Goal: Check status: Check status

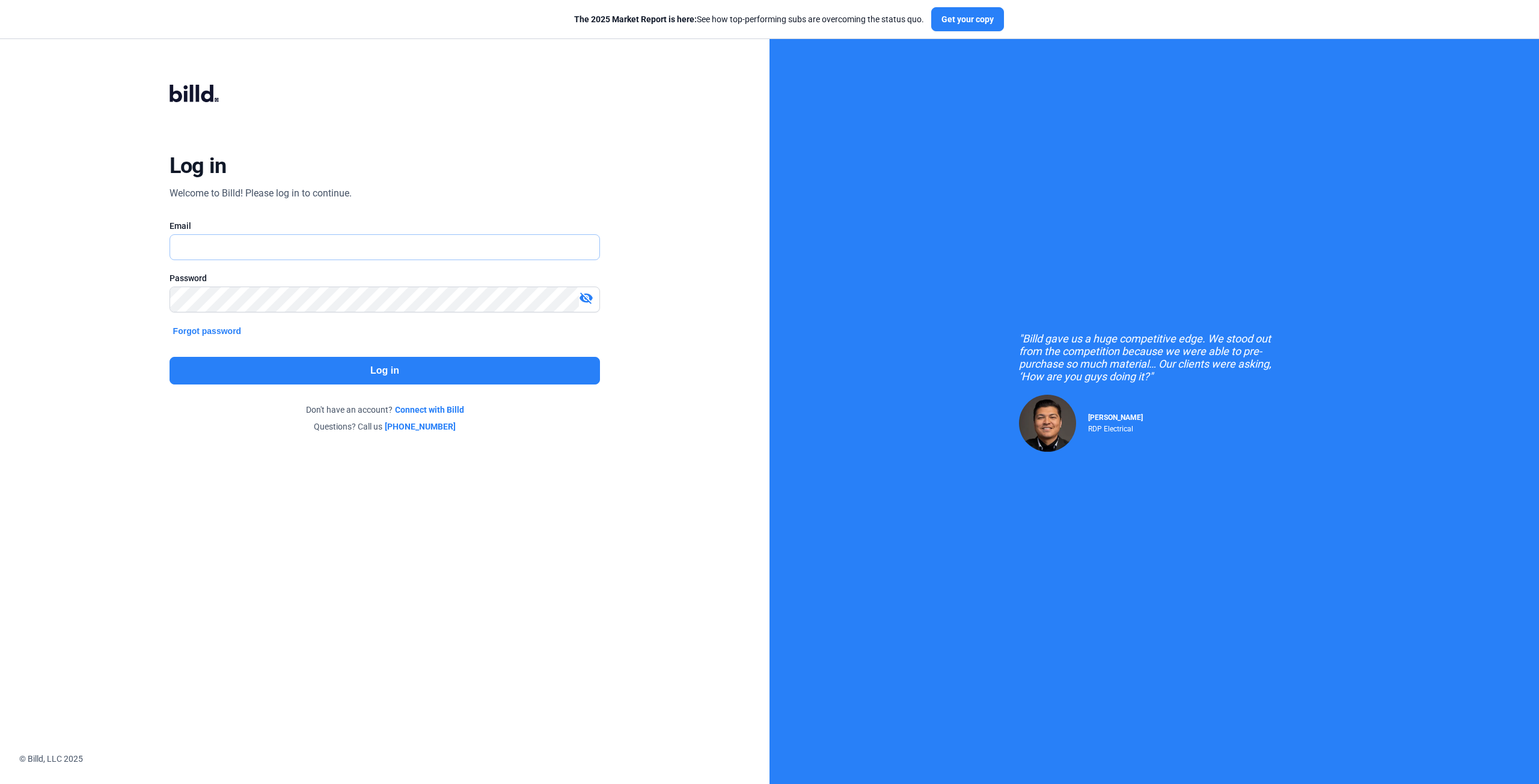
type input "[EMAIL_ADDRESS][DOMAIN_NAME]"
click at [310, 368] on button "Log in" at bounding box center [385, 370] width 431 height 28
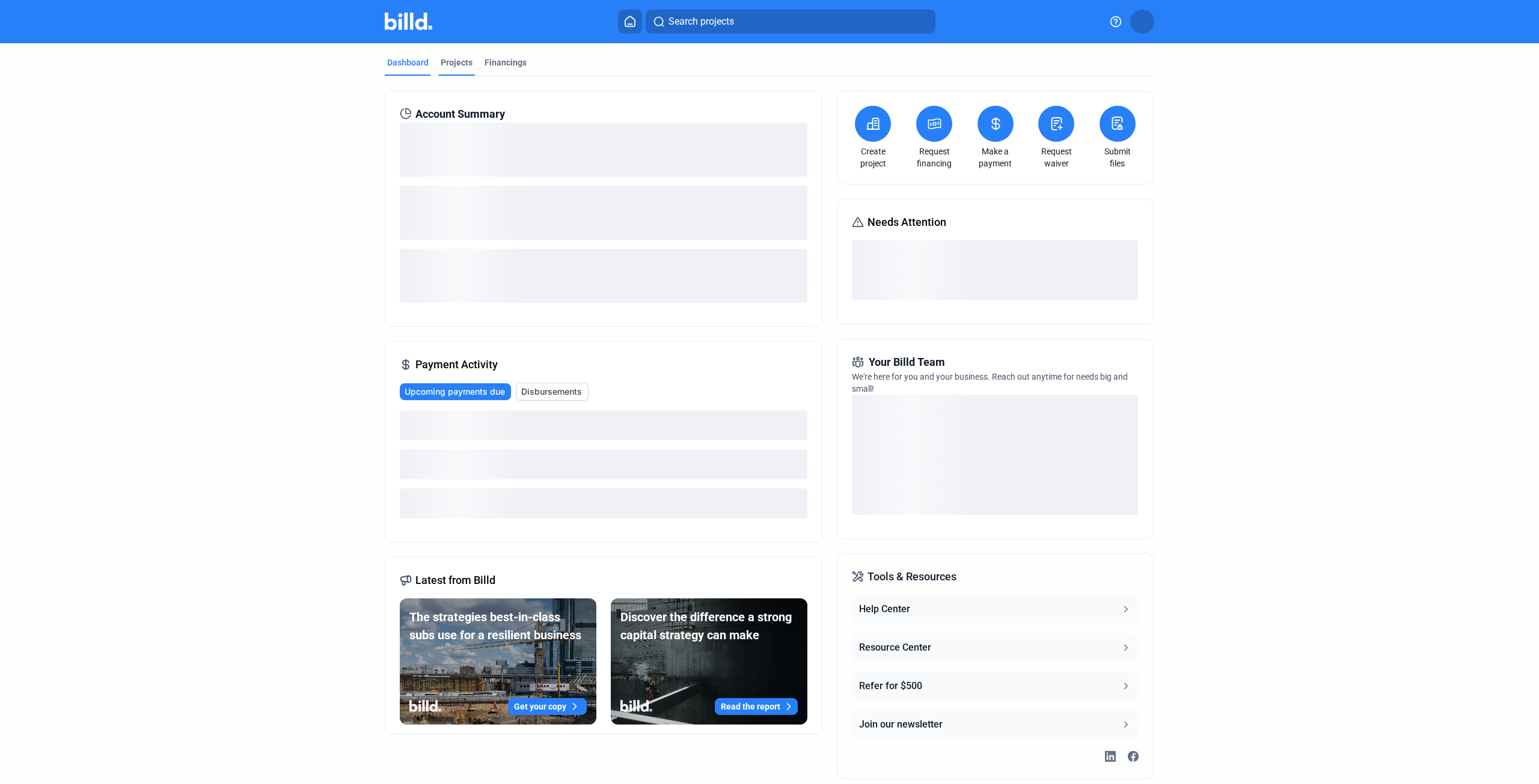
click at [460, 59] on div "Projects" at bounding box center [457, 62] width 32 height 12
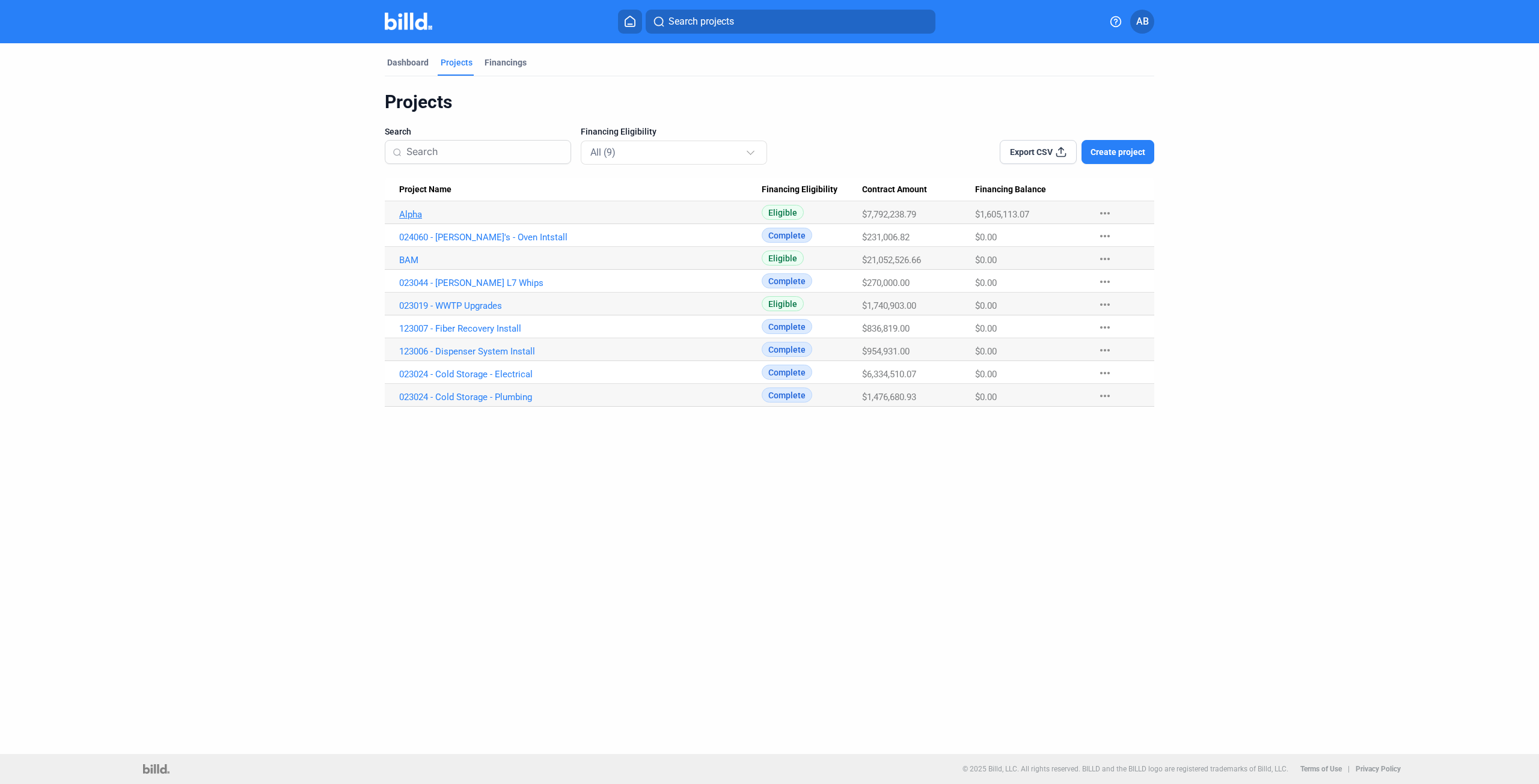
click at [411, 215] on link "Alpha" at bounding box center [579, 214] width 362 height 11
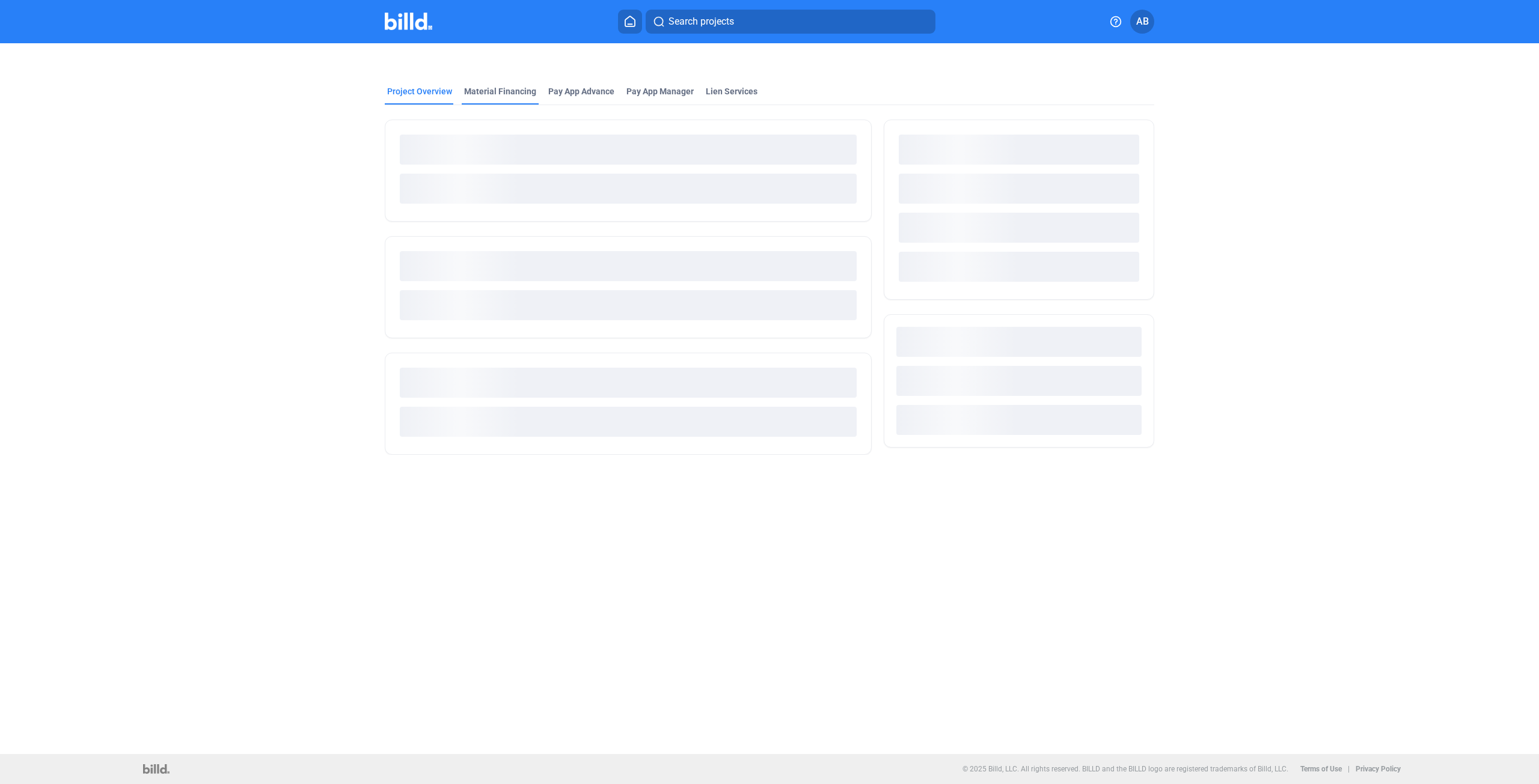
click at [482, 99] on div "Material Financing" at bounding box center [500, 95] width 77 height 20
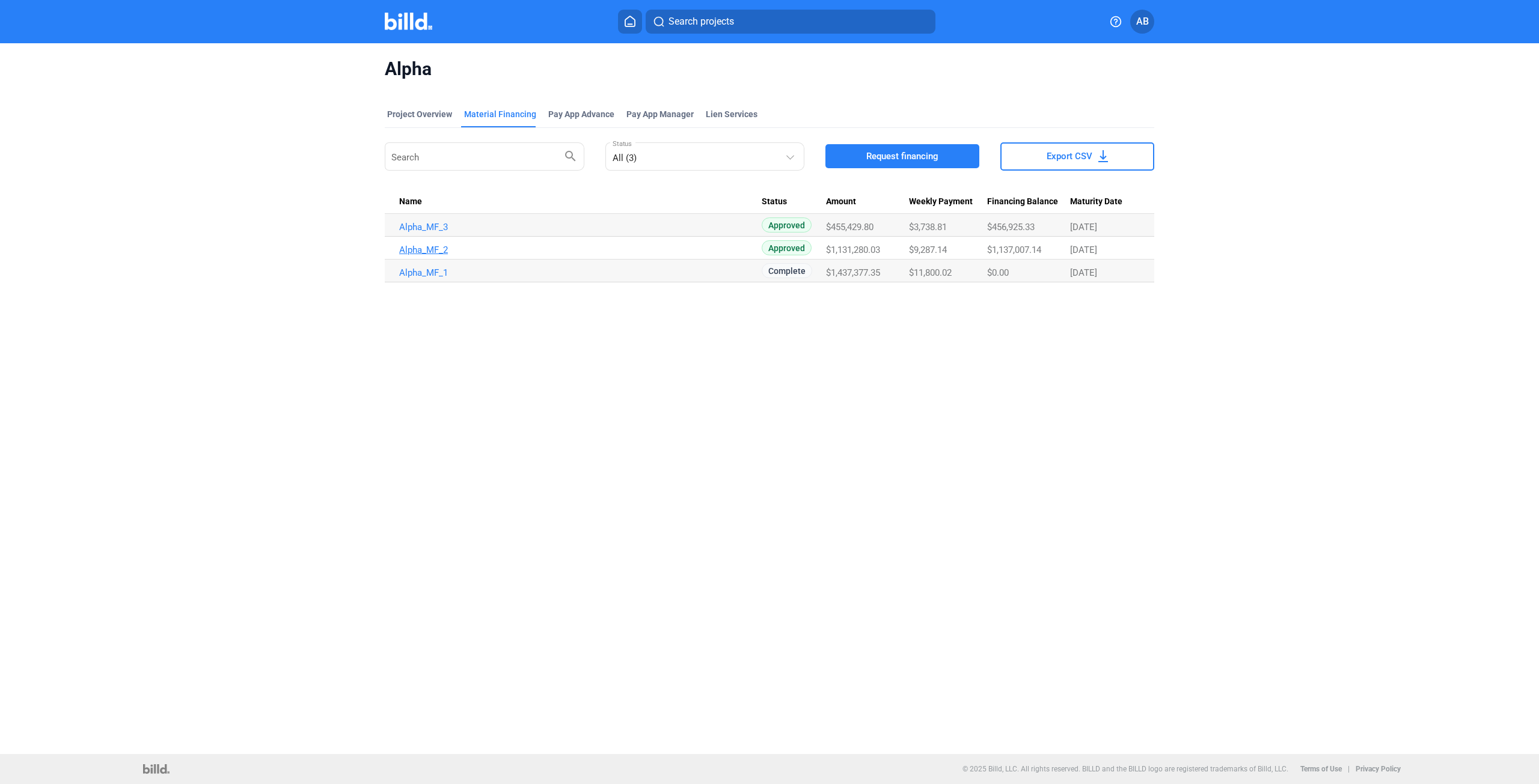
click at [434, 247] on link "Alpha_MF_2" at bounding box center [579, 250] width 362 height 11
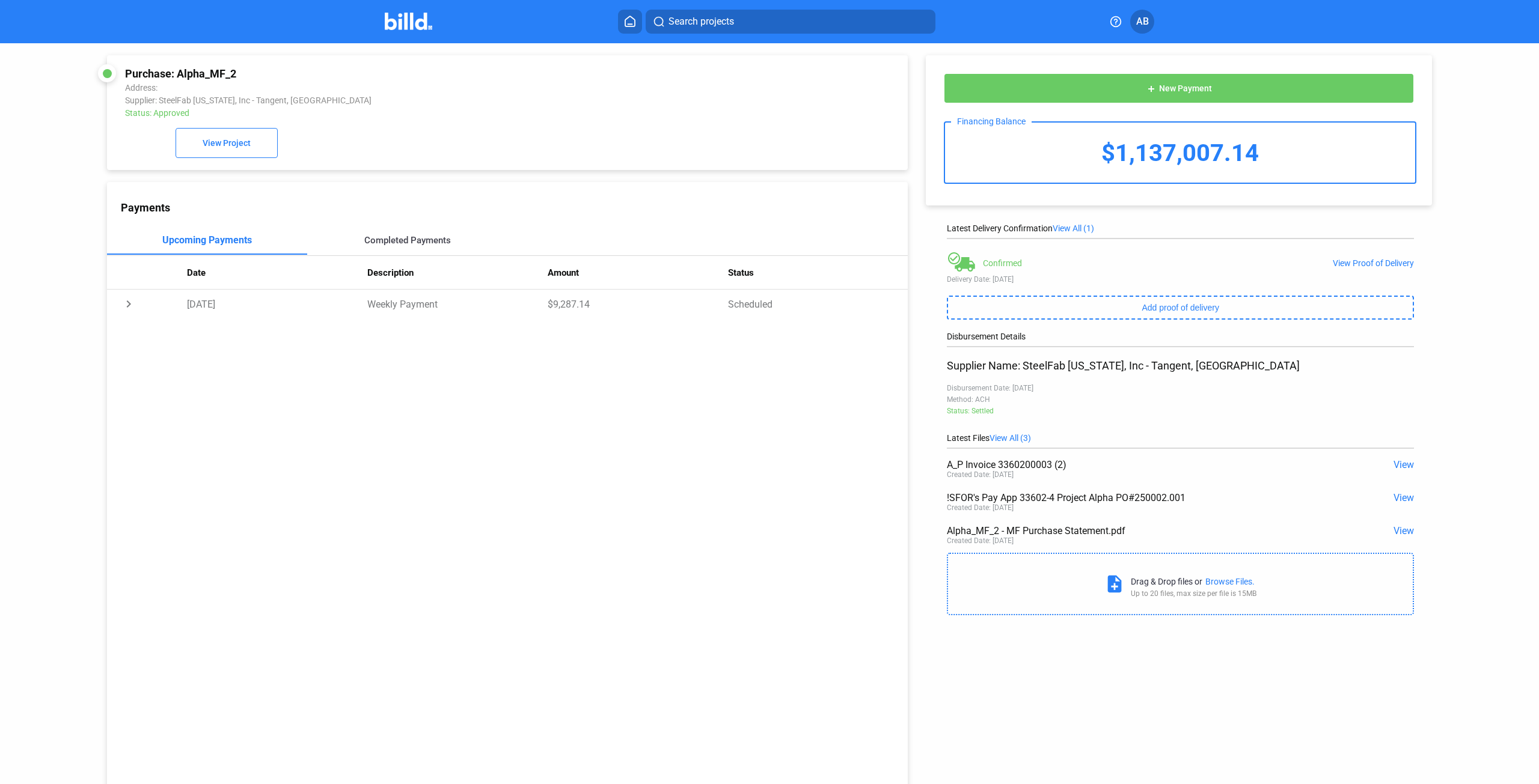
click at [373, 246] on div "Completed Payments" at bounding box center [407, 240] width 86 height 11
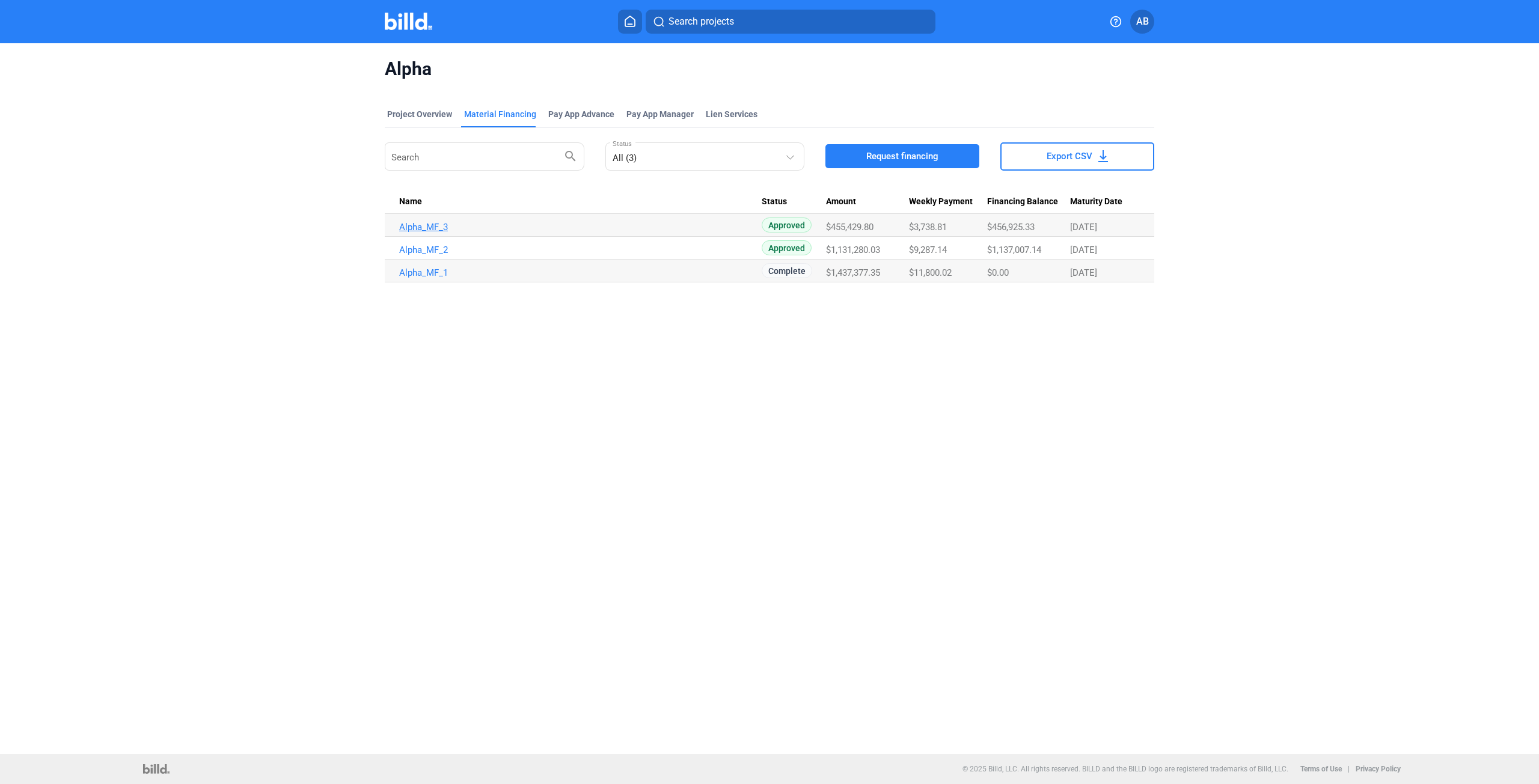
click at [419, 229] on link "Alpha_MF_3" at bounding box center [579, 227] width 362 height 11
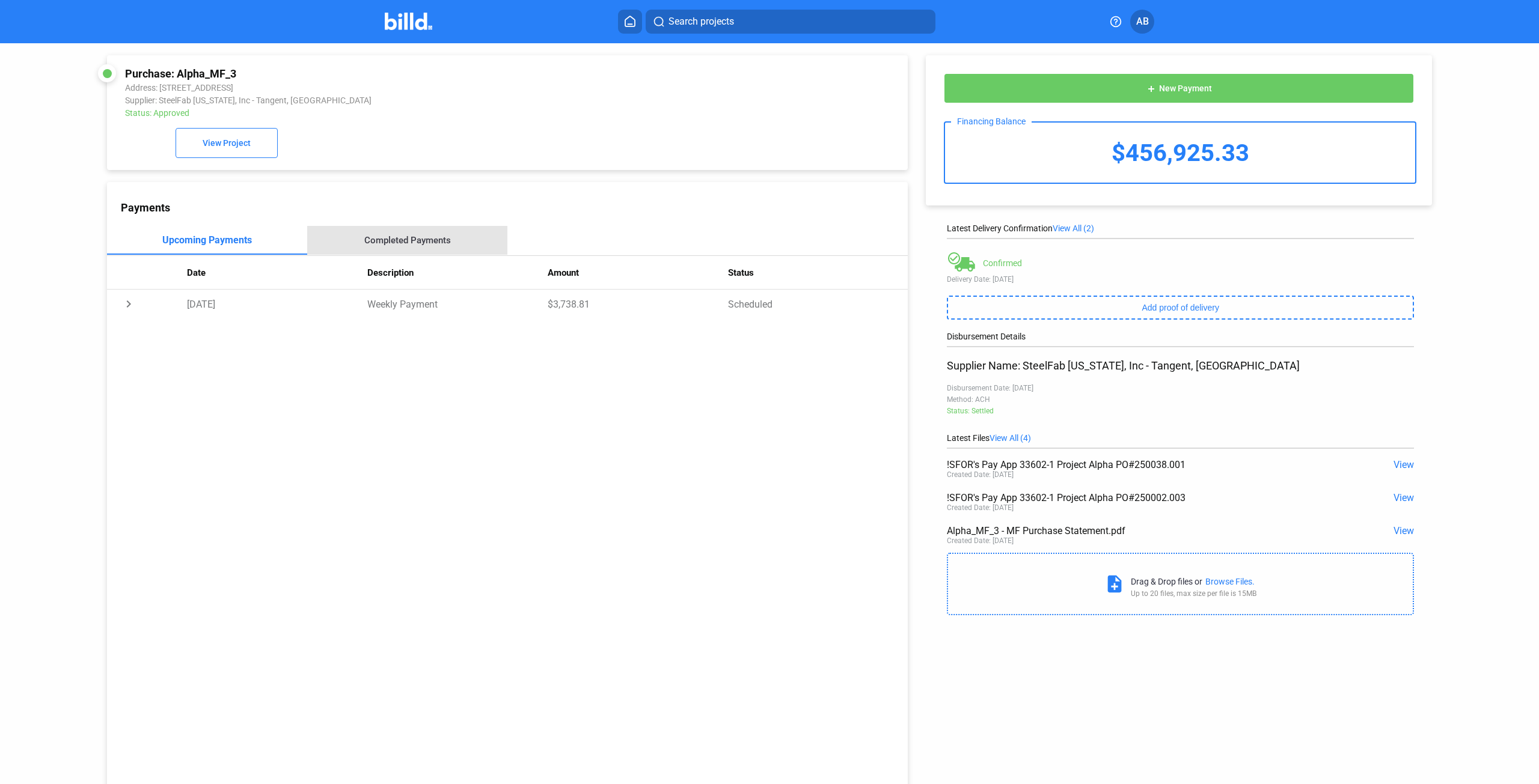
click at [436, 243] on div "Completed Payments" at bounding box center [407, 240] width 86 height 11
